Goal: Transaction & Acquisition: Purchase product/service

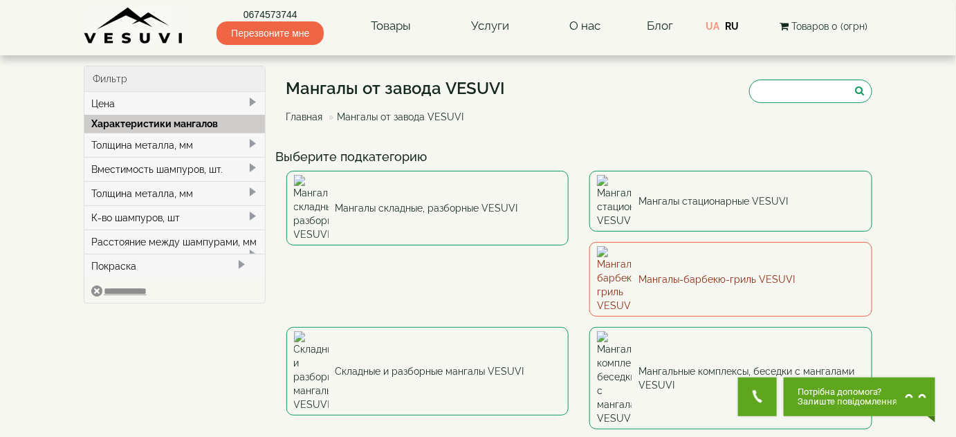
click at [589, 245] on link "Мангалы-барбекю-гриль VESUVI" at bounding box center [730, 279] width 283 height 75
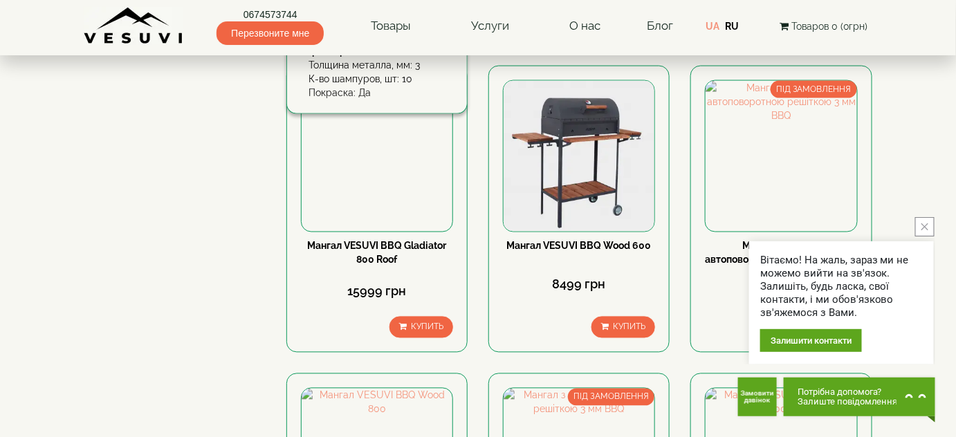
scroll to position [754, 0]
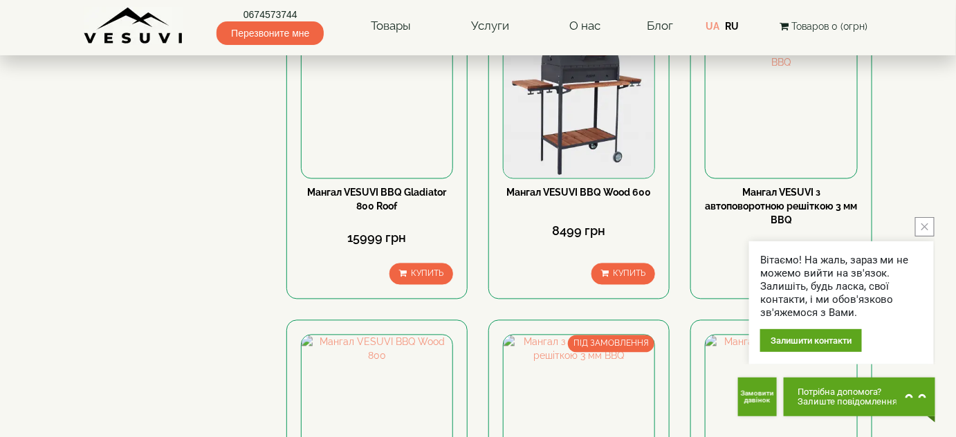
click at [928, 224] on icon "close button" at bounding box center [924, 226] width 7 height 7
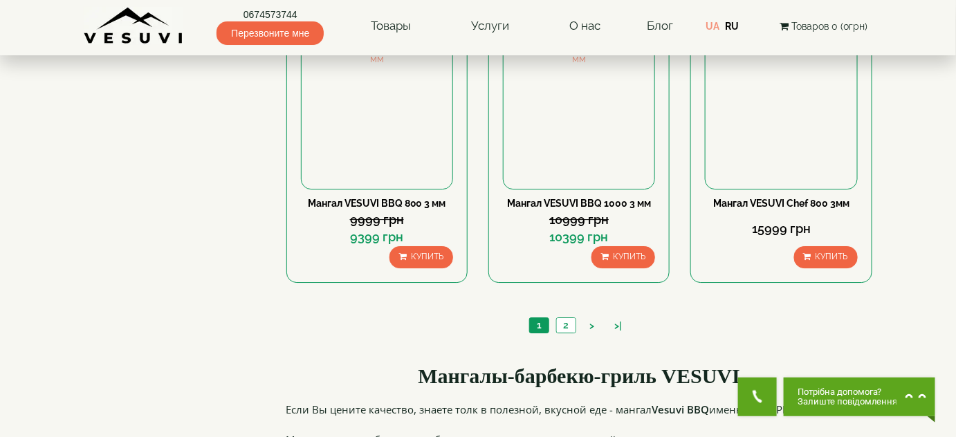
scroll to position [1195, 0]
